Goal: Task Accomplishment & Management: Complete application form

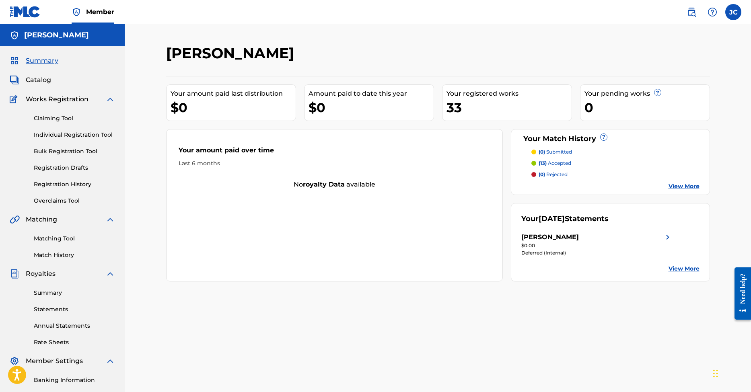
click at [683, 186] on link "View More" at bounding box center [683, 186] width 31 height 8
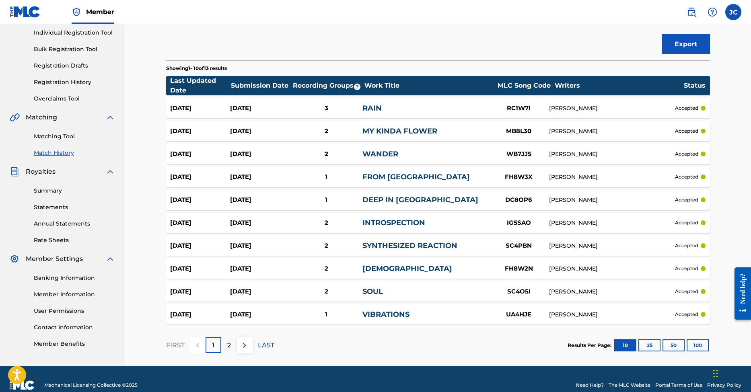
scroll to position [84, 0]
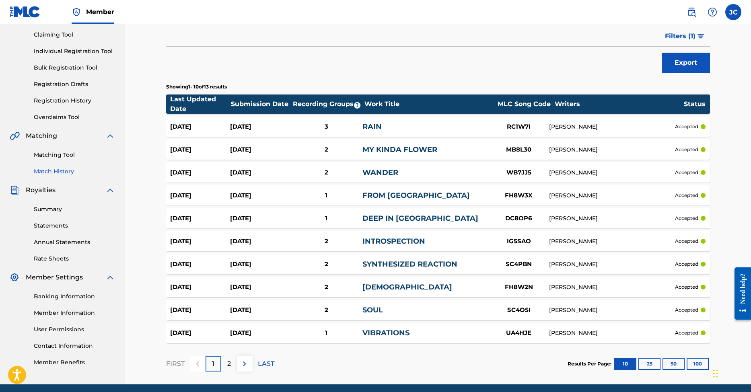
click at [326, 125] on div "3" at bounding box center [326, 126] width 72 height 9
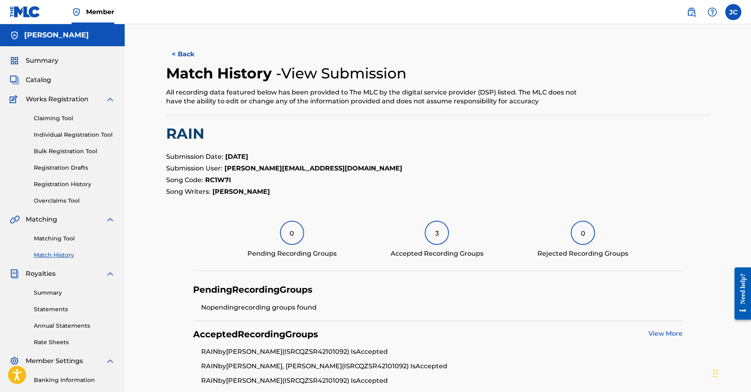
click at [61, 135] on link "Individual Registration Tool" at bounding box center [74, 135] width 81 height 8
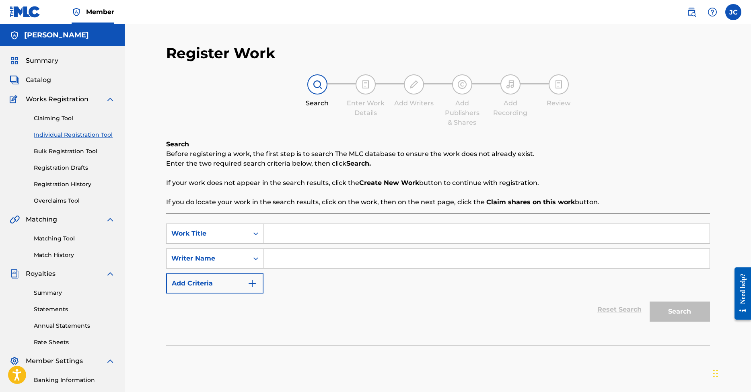
click at [279, 236] on input "Search Form" at bounding box center [486, 233] width 446 height 19
type input "Melancholy"
type input "[PERSON_NAME]"
click at [666, 306] on button "Search" at bounding box center [679, 312] width 60 height 20
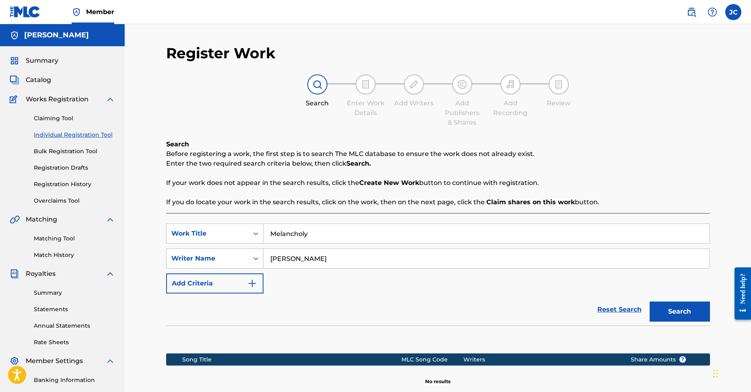
scroll to position [97, 0]
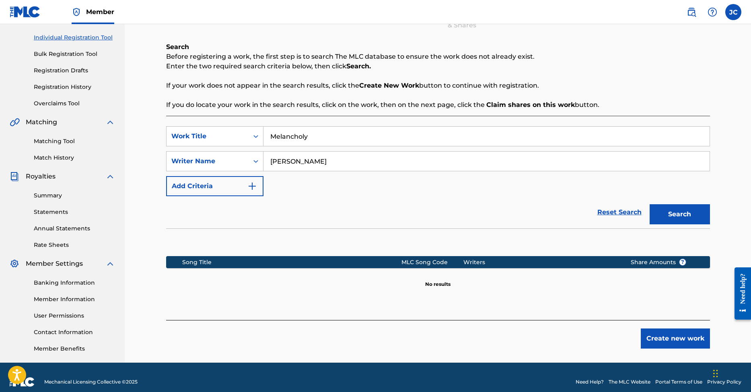
click at [685, 336] on button "Create new work" at bounding box center [674, 338] width 69 height 20
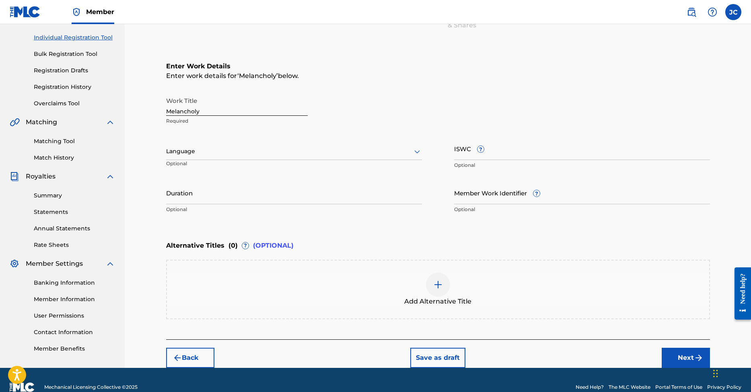
click at [507, 157] on input "ISWC ?" at bounding box center [582, 148] width 256 height 23
paste input "T-322.411.877-4"
type input "T-322.411.877-4"
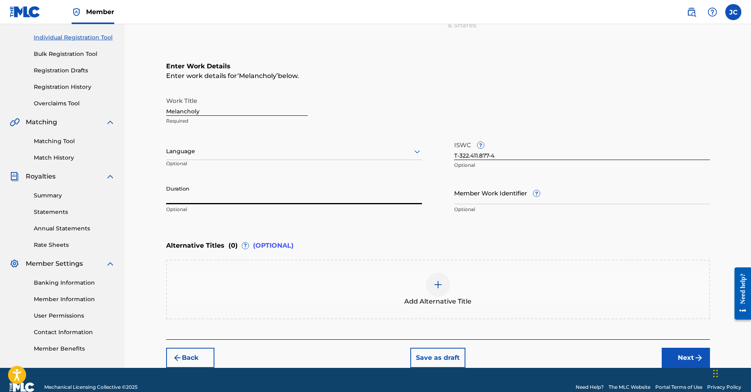
click at [256, 191] on input "Duration" at bounding box center [294, 192] width 256 height 23
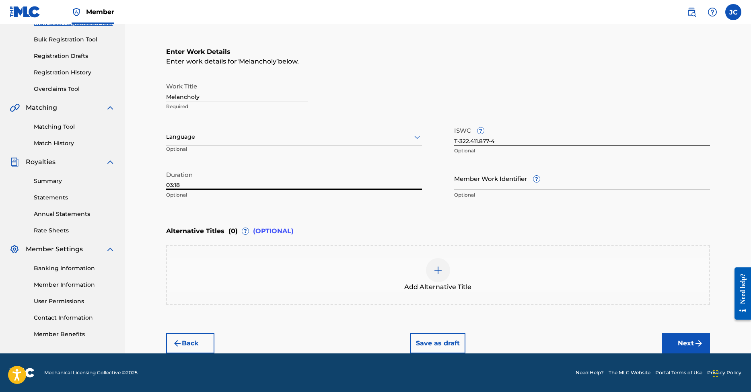
type input "03:18"
click at [416, 135] on icon at bounding box center [417, 137] width 10 height 10
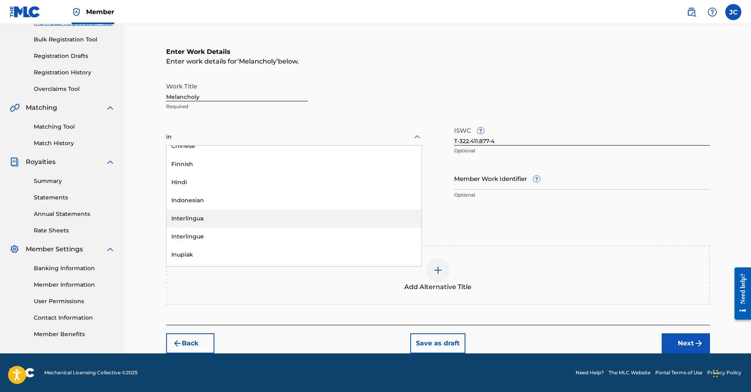
scroll to position [61, 0]
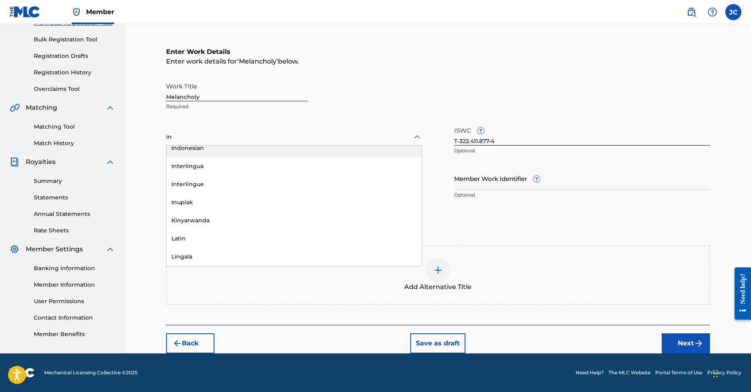
type input "in"
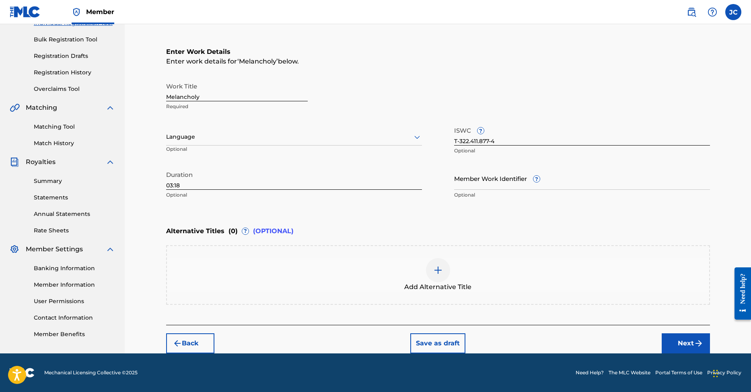
click at [347, 112] on div "Work Title Melancholy Required" at bounding box center [438, 96] width 544 height 36
click at [672, 339] on button "Next" at bounding box center [685, 343] width 48 height 20
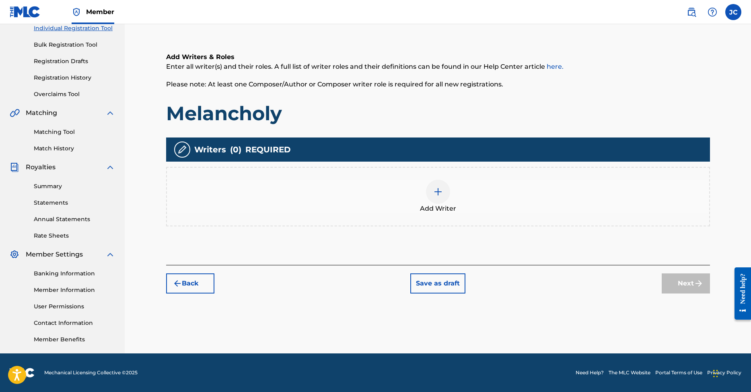
click at [441, 196] on img at bounding box center [438, 192] width 10 height 10
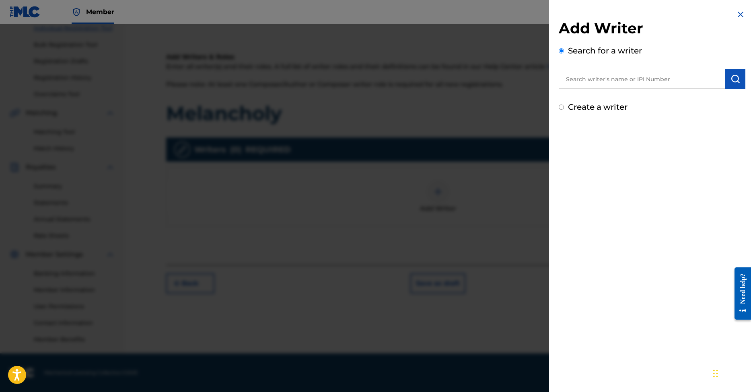
click at [623, 80] on input "text" at bounding box center [641, 79] width 166 height 20
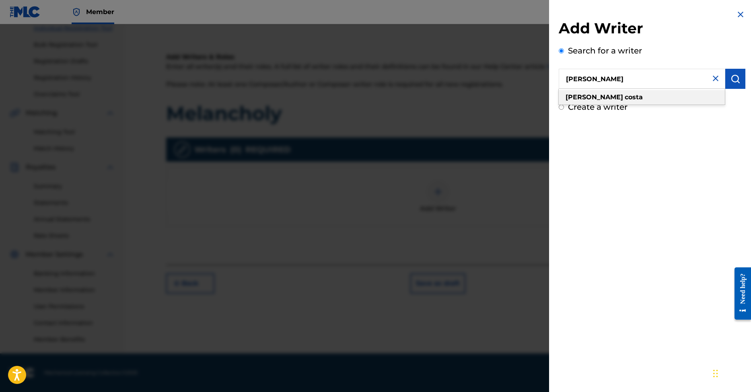
type input "[PERSON_NAME]"
click at [562, 109] on input "Create a writer" at bounding box center [560, 107] width 5 height 5
radio input "false"
radio input "true"
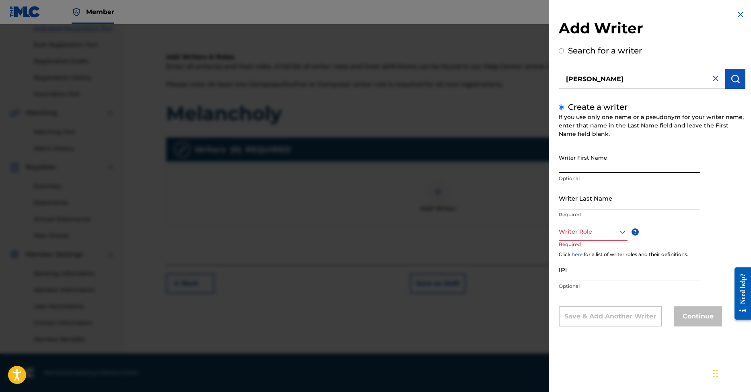
click at [639, 164] on input "Writer First Name" at bounding box center [629, 161] width 142 height 23
type input "[PERSON_NAME]"
type input "Costa"
click at [627, 232] on div "Writer Role ? Required" at bounding box center [600, 241] width 84 height 36
click at [621, 230] on icon at bounding box center [623, 232] width 10 height 10
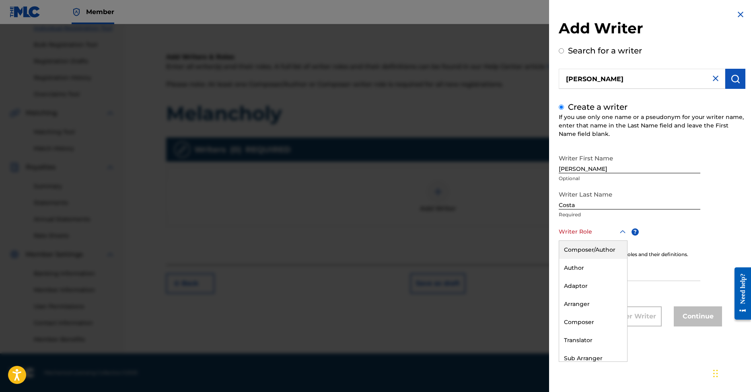
click at [601, 247] on div "Composer/Author" at bounding box center [593, 250] width 68 height 18
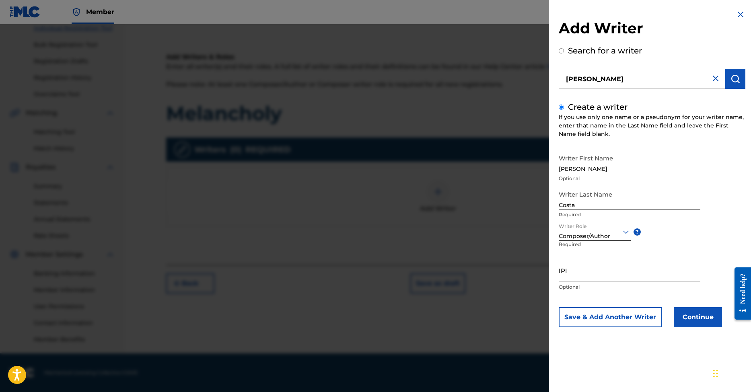
click at [583, 278] on input "IPI" at bounding box center [629, 270] width 142 height 23
paste input "00374287434"
type input "00374287434"
click at [700, 315] on button "Continue" at bounding box center [697, 317] width 48 height 20
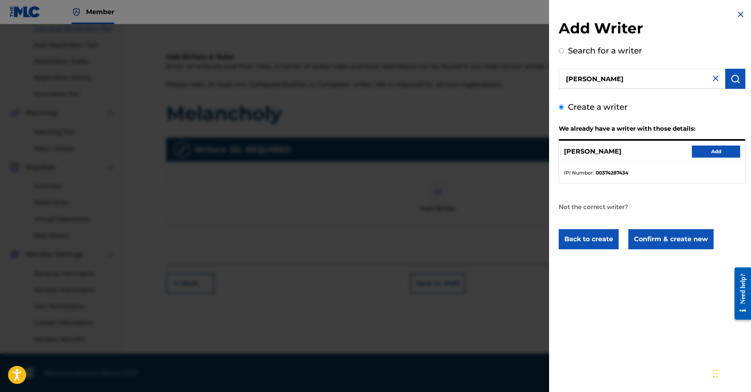
click at [714, 151] on button "Add" at bounding box center [716, 152] width 48 height 12
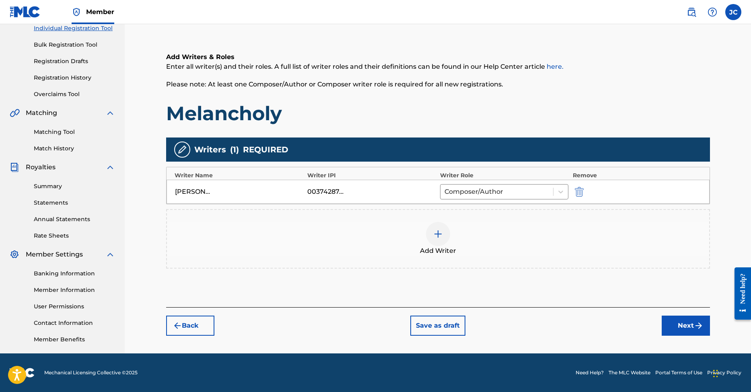
click at [680, 326] on button "Next" at bounding box center [685, 326] width 48 height 20
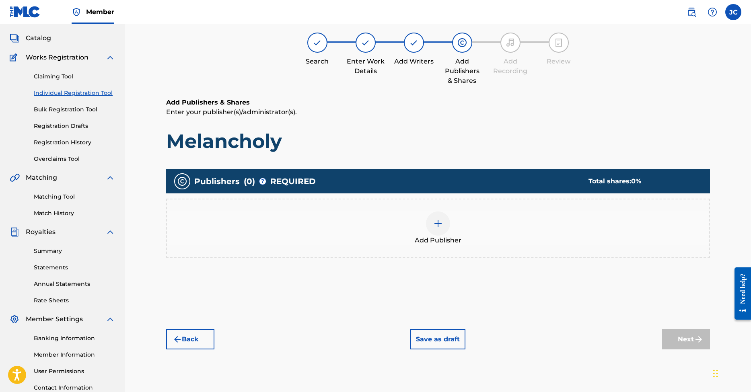
scroll to position [36, 0]
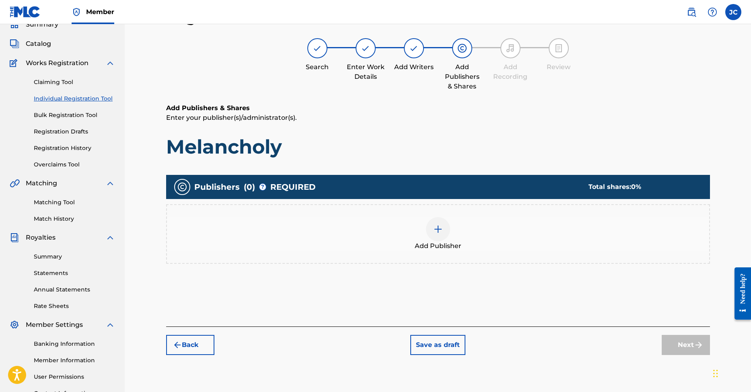
click at [448, 230] on div at bounding box center [438, 229] width 24 height 24
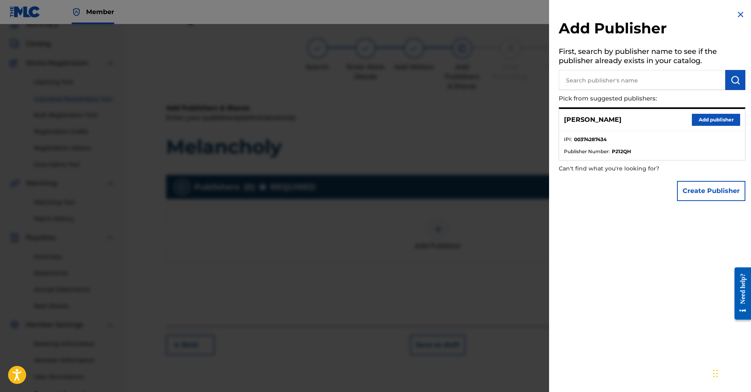
click at [710, 119] on button "Add publisher" at bounding box center [716, 120] width 48 height 12
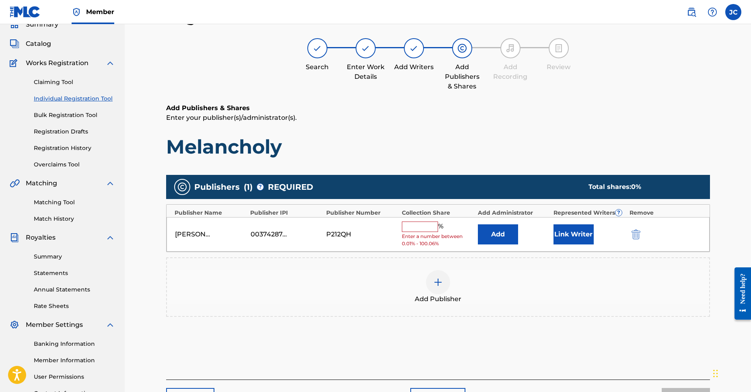
click at [421, 225] on input "text" at bounding box center [420, 227] width 36 height 10
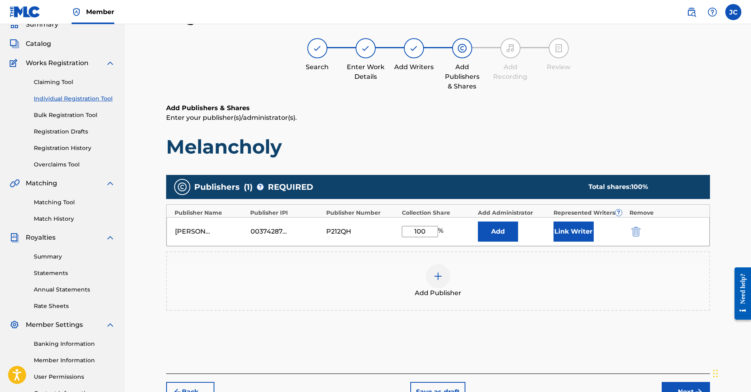
type input "100"
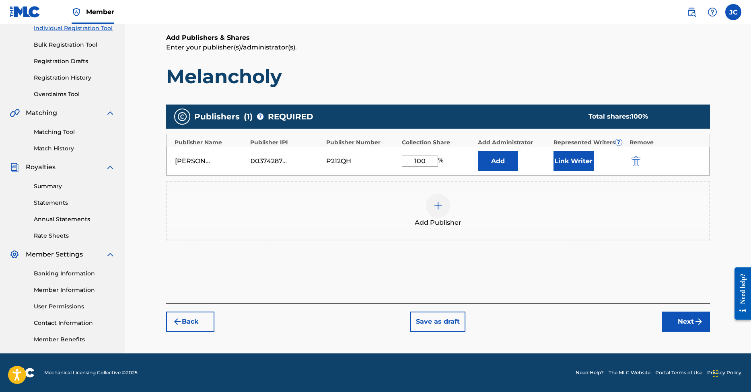
click at [688, 320] on button "Next" at bounding box center [685, 322] width 48 height 20
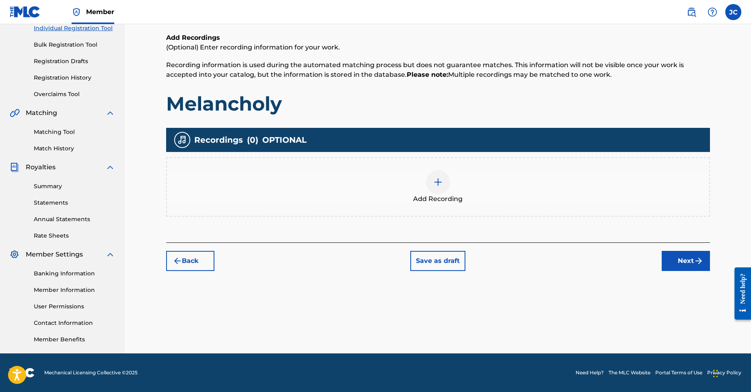
scroll to position [36, 0]
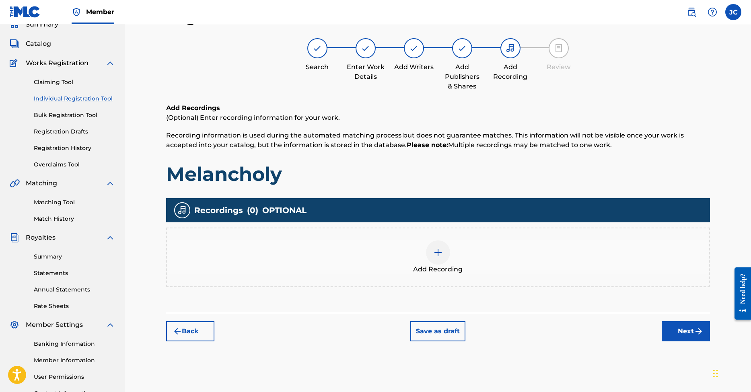
click at [438, 256] on img at bounding box center [438, 253] width 10 height 10
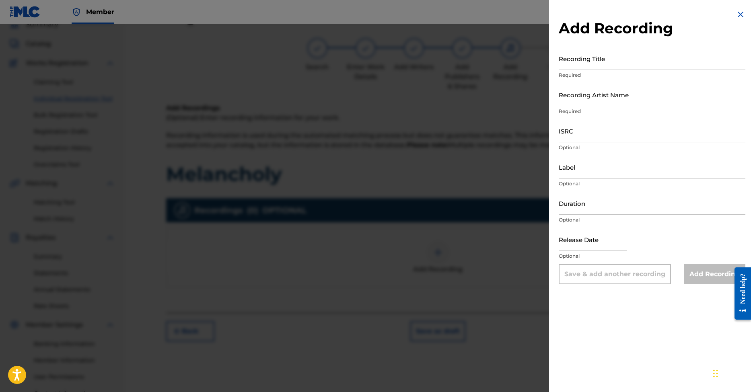
click at [598, 66] on input "Recording Title" at bounding box center [651, 58] width 187 height 23
type input "Melancholy"
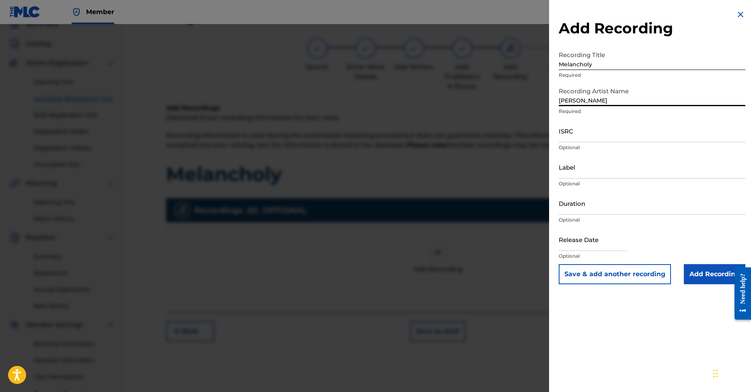
type input "[PERSON_NAME]"
paste input "QZSR42201878"
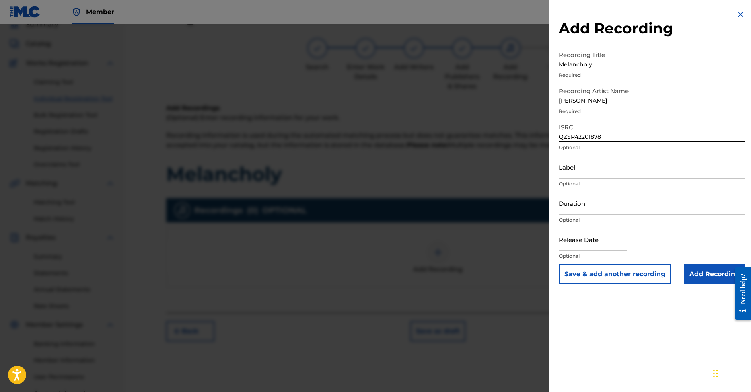
type input "QZSR42201878"
click at [588, 208] on input "Duration" at bounding box center [651, 203] width 187 height 23
type input "03:18"
click at [585, 248] on input "text" at bounding box center [592, 239] width 68 height 23
select select "7"
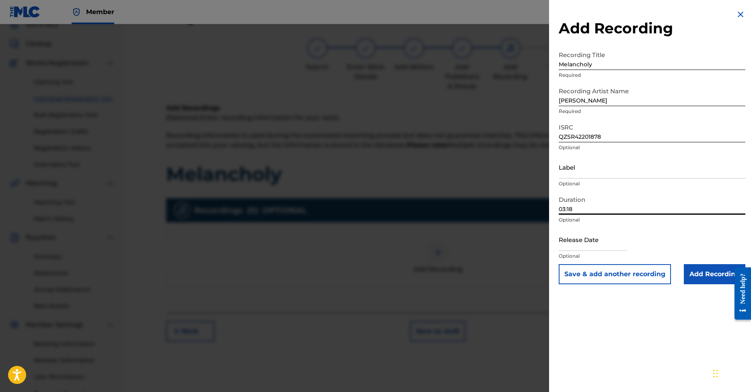
select select "2025"
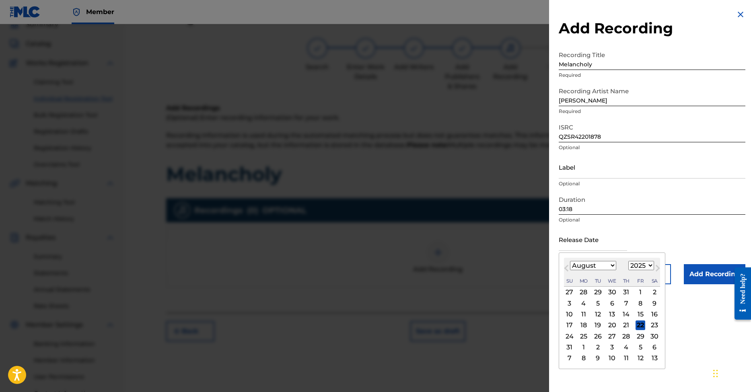
click at [635, 322] on div "22" at bounding box center [640, 325] width 10 height 10
type input "[DATE]"
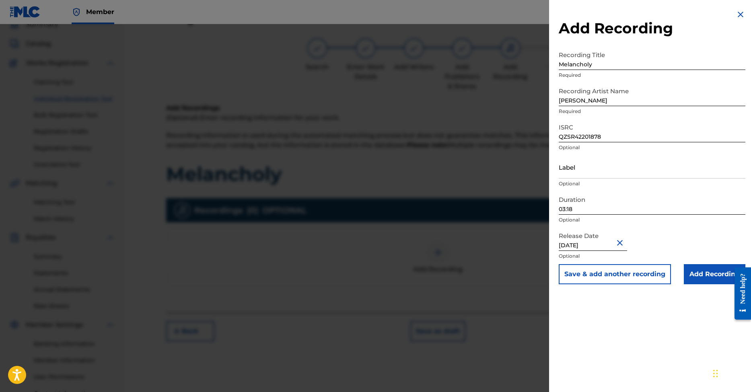
click at [696, 274] on input "Add Recording" at bounding box center [714, 274] width 62 height 20
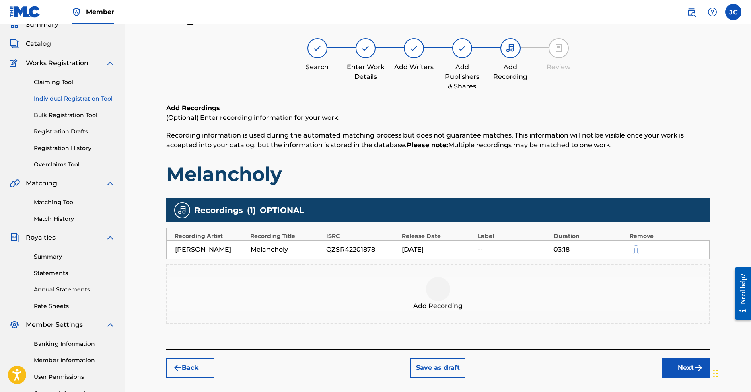
click at [676, 365] on button "Next" at bounding box center [685, 368] width 48 height 20
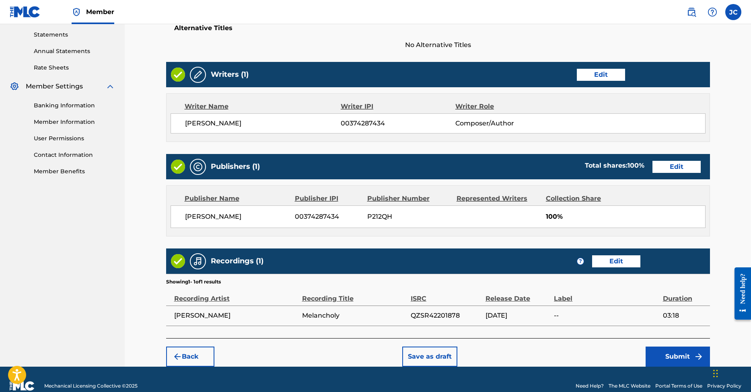
scroll to position [288, 0]
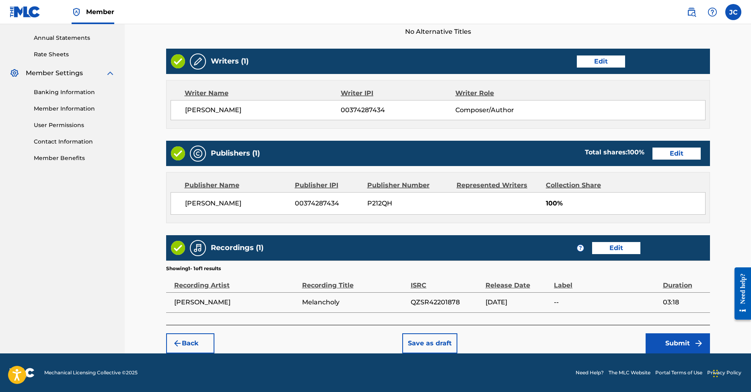
click at [678, 343] on button "Submit" at bounding box center [677, 343] width 64 height 20
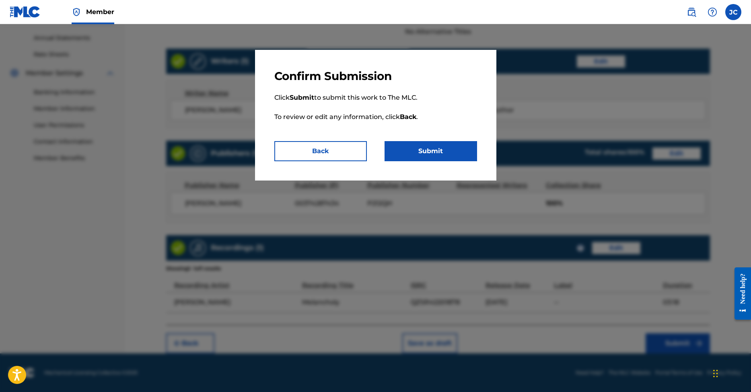
click at [447, 154] on button "Submit" at bounding box center [430, 151] width 92 height 20
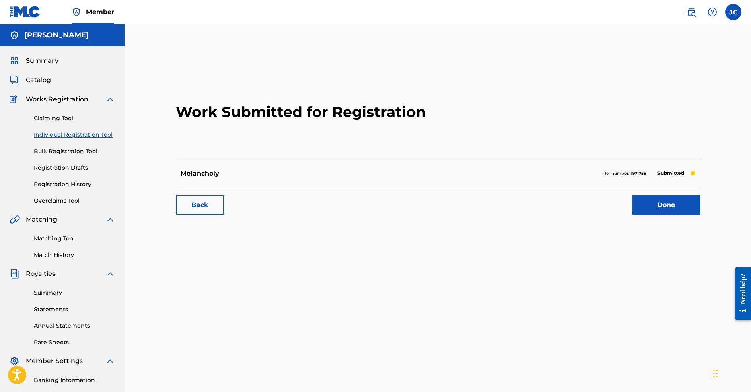
click at [63, 295] on link "Summary" at bounding box center [74, 293] width 81 height 8
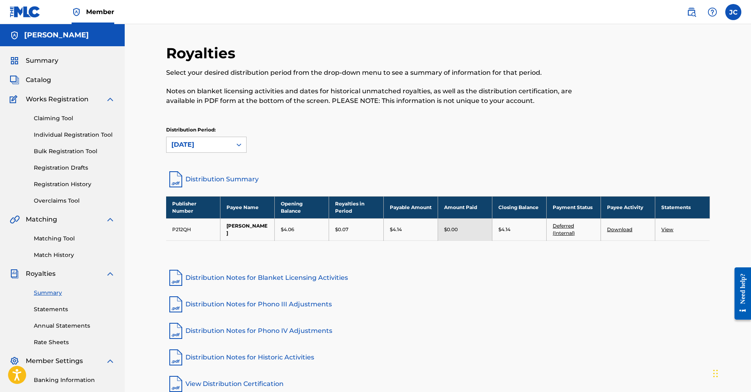
click at [727, 14] on label at bounding box center [733, 12] width 16 height 16
click at [733, 12] on input "[PERSON_NAME] Costa [EMAIL_ADDRESS][DOMAIN_NAME] Notification Preferences Profi…" at bounding box center [733, 12] width 0 height 0
click at [658, 113] on p "Log out" at bounding box center [655, 113] width 19 height 7
click at [733, 12] on input "[PERSON_NAME] Costa [EMAIL_ADDRESS][DOMAIN_NAME] Notification Preferences Profi…" at bounding box center [733, 12] width 0 height 0
